Goal: Information Seeking & Learning: Learn about a topic

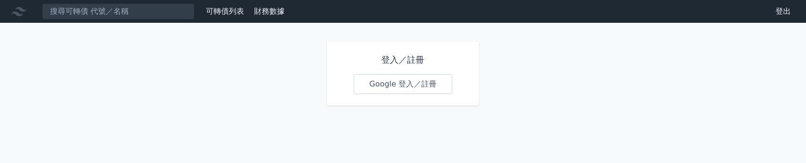
click at [418, 82] on link "Google 登入／註冊" at bounding box center [403, 84] width 99 height 20
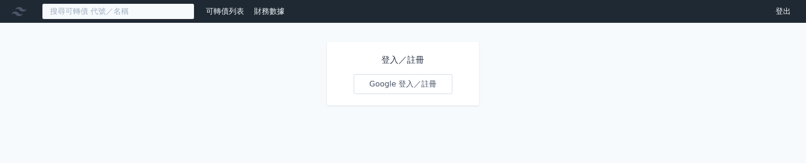
click at [116, 14] on input at bounding box center [118, 11] width 152 height 16
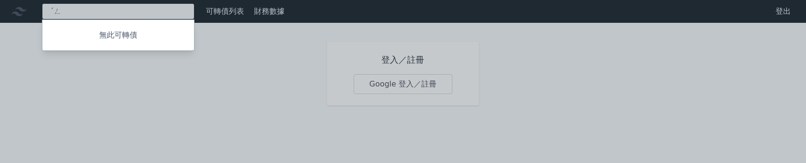
type input "ˊ"
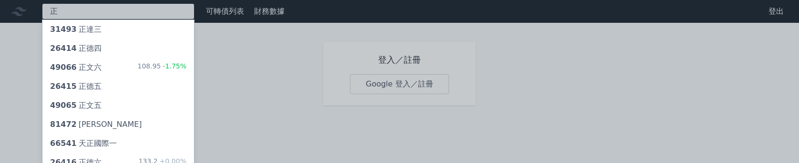
type input "正"
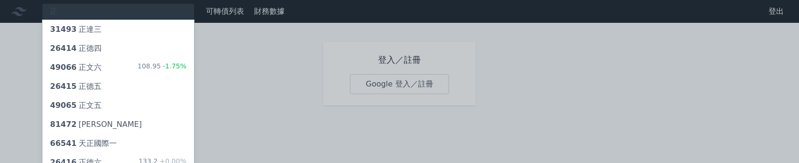
click at [119, 119] on div "81472 正淩二" at bounding box center [118, 124] width 152 height 19
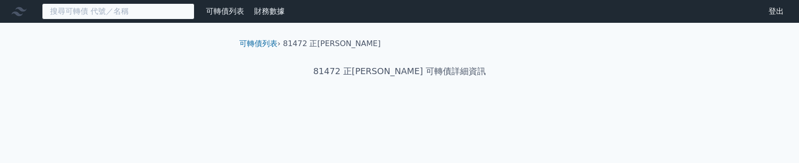
click at [101, 8] on input at bounding box center [118, 11] width 152 height 16
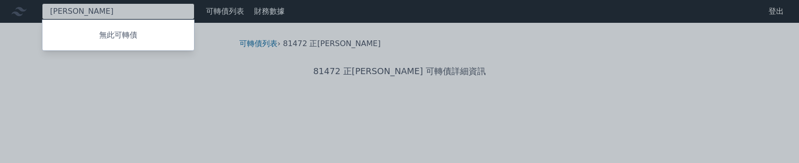
type input "正"
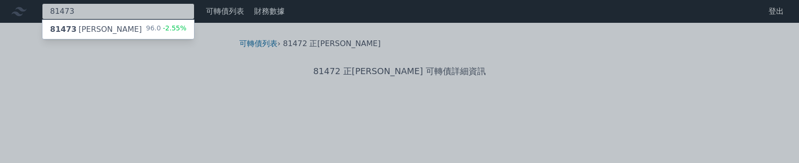
type input "81473"
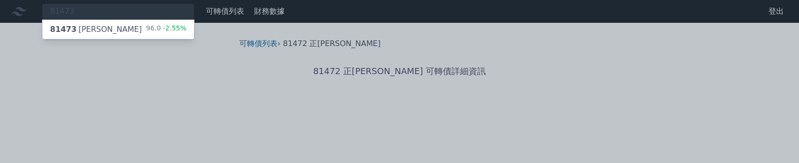
click at [79, 30] on div "81473 正淩三" at bounding box center [96, 29] width 92 height 11
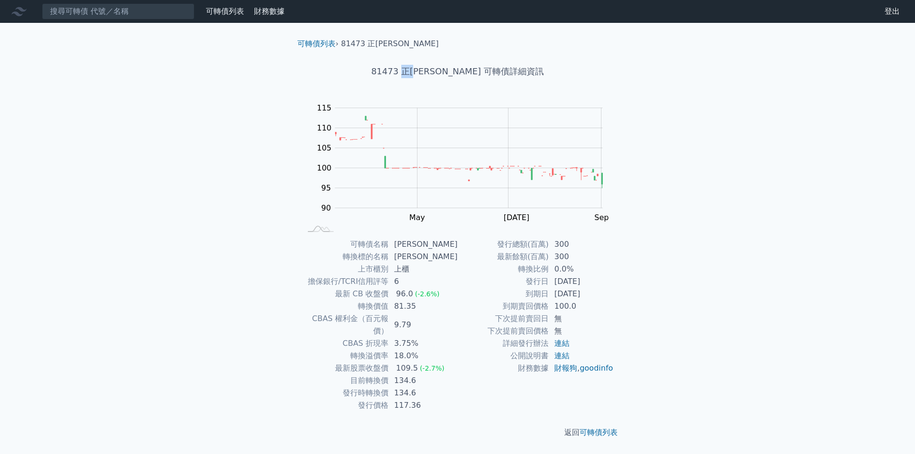
drag, startPoint x: 430, startPoint y: 70, endPoint x: 445, endPoint y: 69, distance: 14.3
click at [445, 69] on h1 "81473 正淩三 可轉債詳細資訊" at bounding box center [457, 71] width 335 height 13
copy h1 "[PERSON_NAME]"
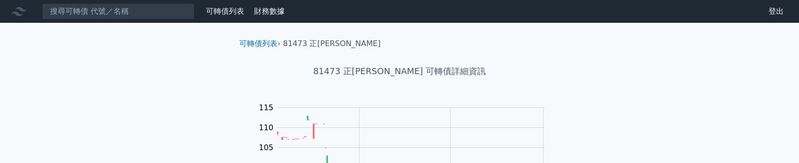
click at [222, 17] on div "可轉債列表" at bounding box center [225, 11] width 46 height 11
click at [269, 14] on link "財務數據" at bounding box center [269, 11] width 30 height 9
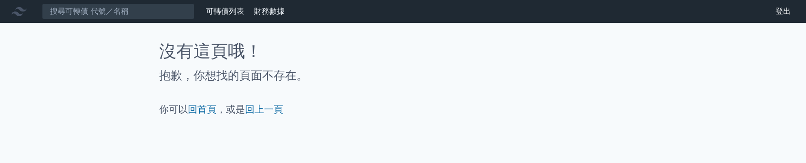
click at [228, 14] on link "可轉債列表" at bounding box center [225, 11] width 38 height 9
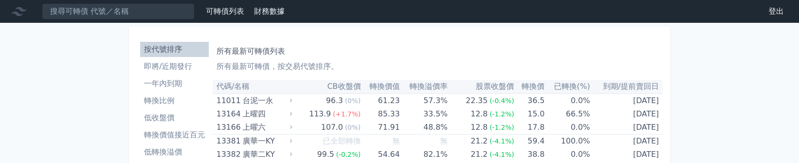
click at [164, 113] on li "低收盤價" at bounding box center [174, 117] width 69 height 11
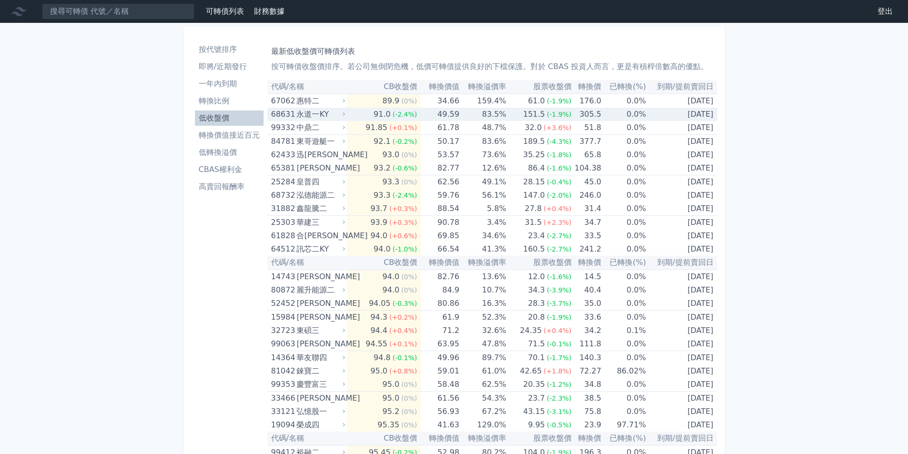
click at [392, 113] on div "91.0" at bounding box center [382, 114] width 21 height 13
click at [453, 113] on td "49.59" at bounding box center [440, 114] width 39 height 13
click at [301, 114] on div "永道一KY" at bounding box center [319, 114] width 47 height 13
click at [594, 111] on td "305.5" at bounding box center [586, 114] width 30 height 13
click at [351, 115] on td "91.0 (-2.4%)" at bounding box center [384, 114] width 74 height 13
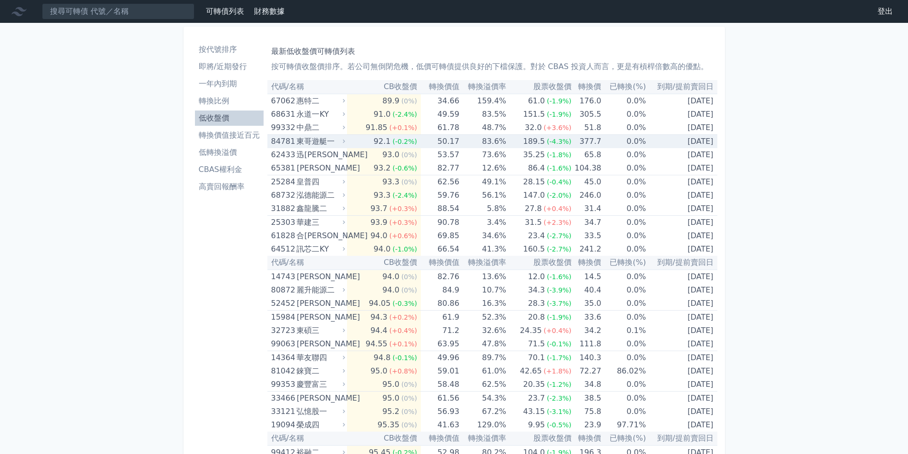
click at [331, 135] on td "84781 東哥遊艇一" at bounding box center [307, 142] width 80 height 14
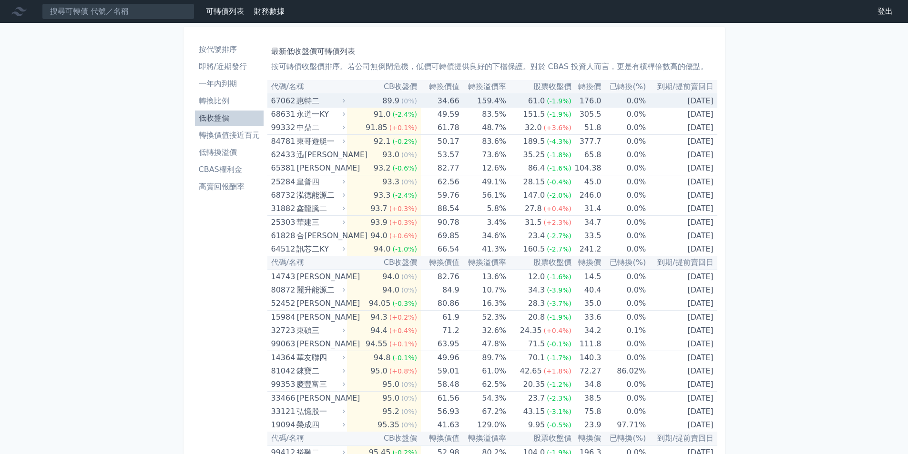
click at [318, 114] on div "永道一KY" at bounding box center [319, 114] width 47 height 13
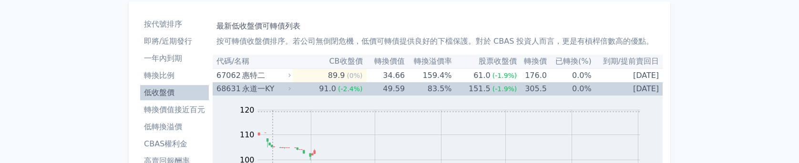
scroll to position [48, 0]
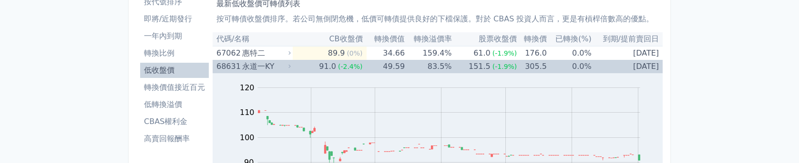
click at [252, 67] on div "永道一KY" at bounding box center [265, 66] width 47 height 13
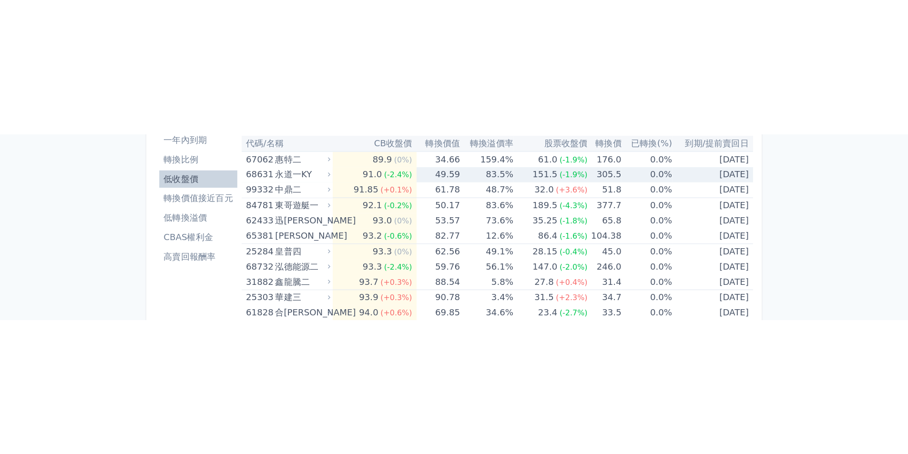
scroll to position [95, 0]
